Goal: Task Accomplishment & Management: Use online tool/utility

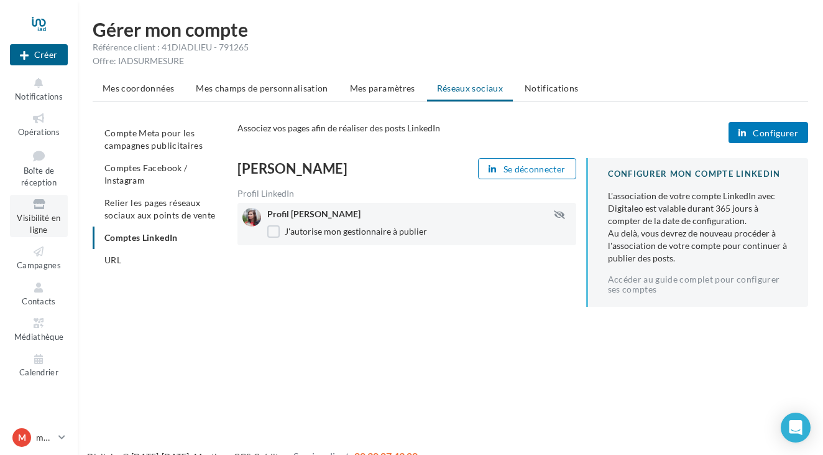
click at [30, 206] on icon at bounding box center [39, 204] width 50 height 14
click at [38, 244] on icon at bounding box center [39, 251] width 50 height 14
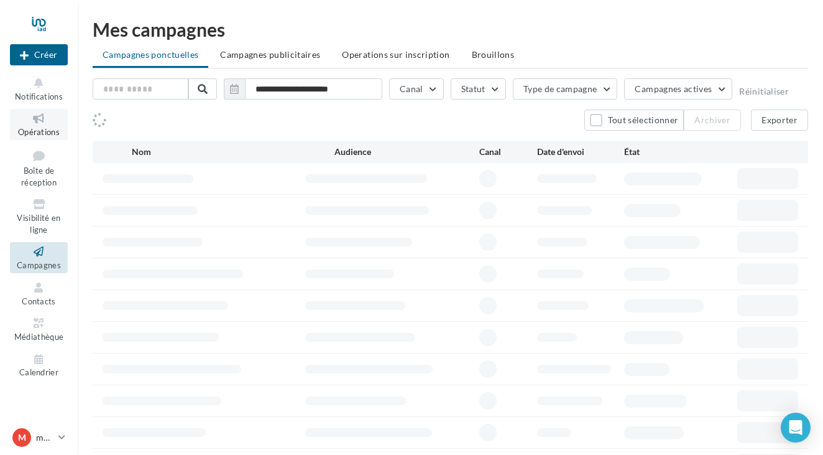
click at [39, 124] on link "Opérations" at bounding box center [39, 124] width 58 height 30
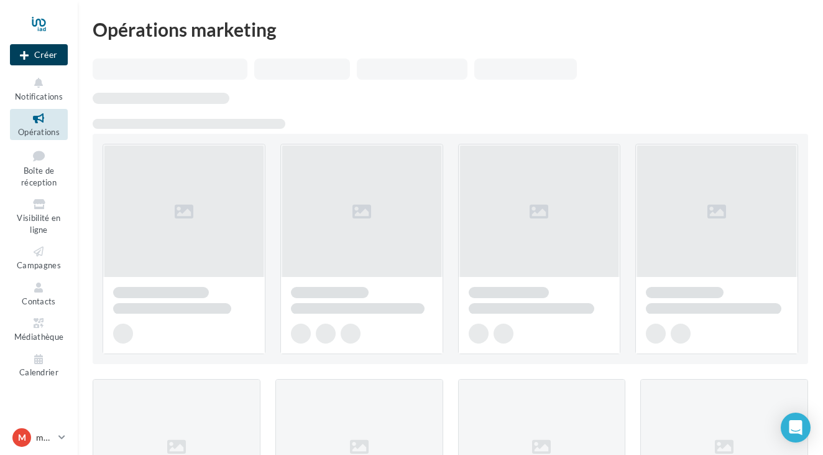
click at [41, 53] on button "Créer" at bounding box center [39, 54] width 58 height 21
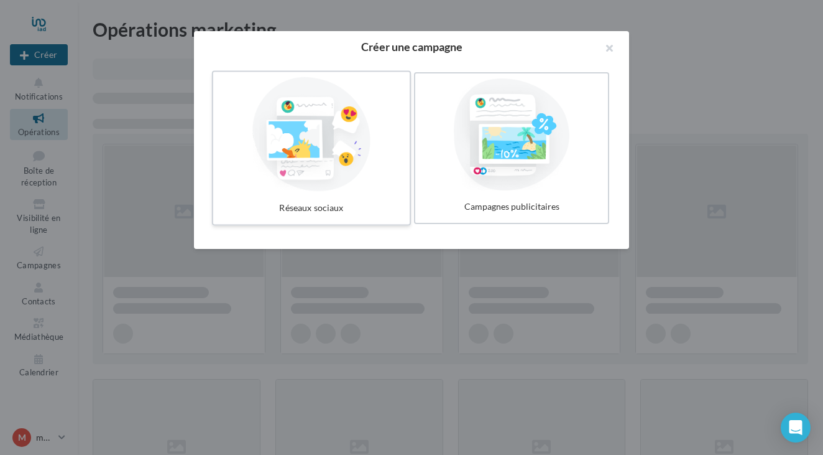
click at [306, 109] on div at bounding box center [311, 134] width 187 height 114
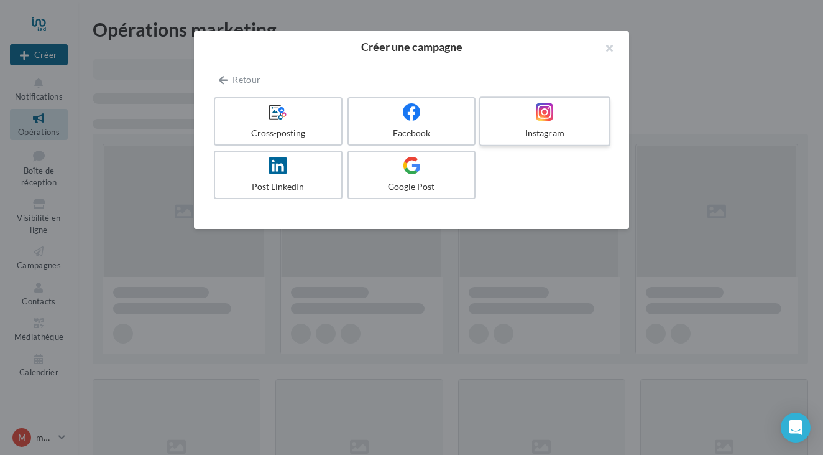
click at [536, 107] on div at bounding box center [545, 112] width 118 height 19
